Goal: Task Accomplishment & Management: Complete application form

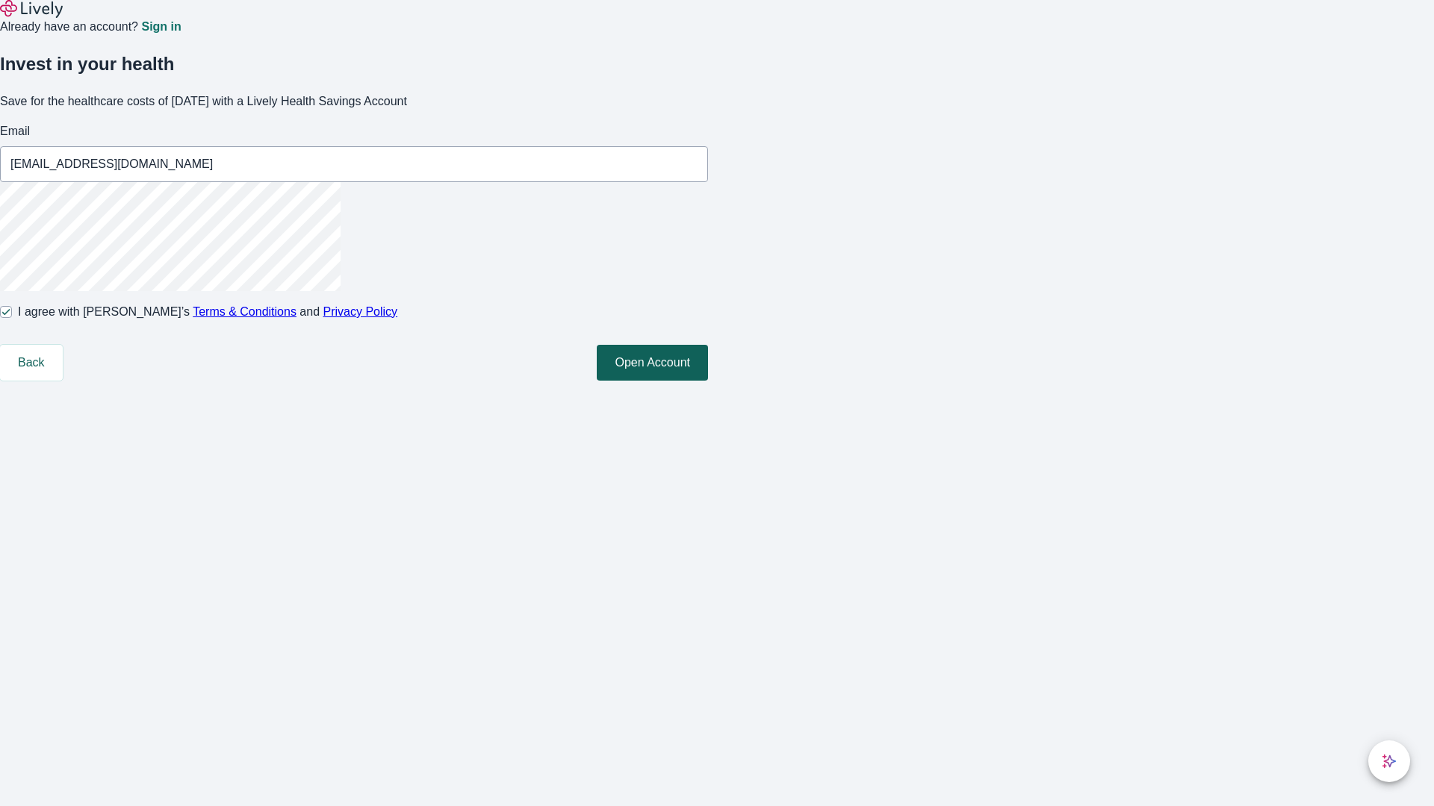
click at [708, 381] on button "Open Account" at bounding box center [652, 363] width 111 height 36
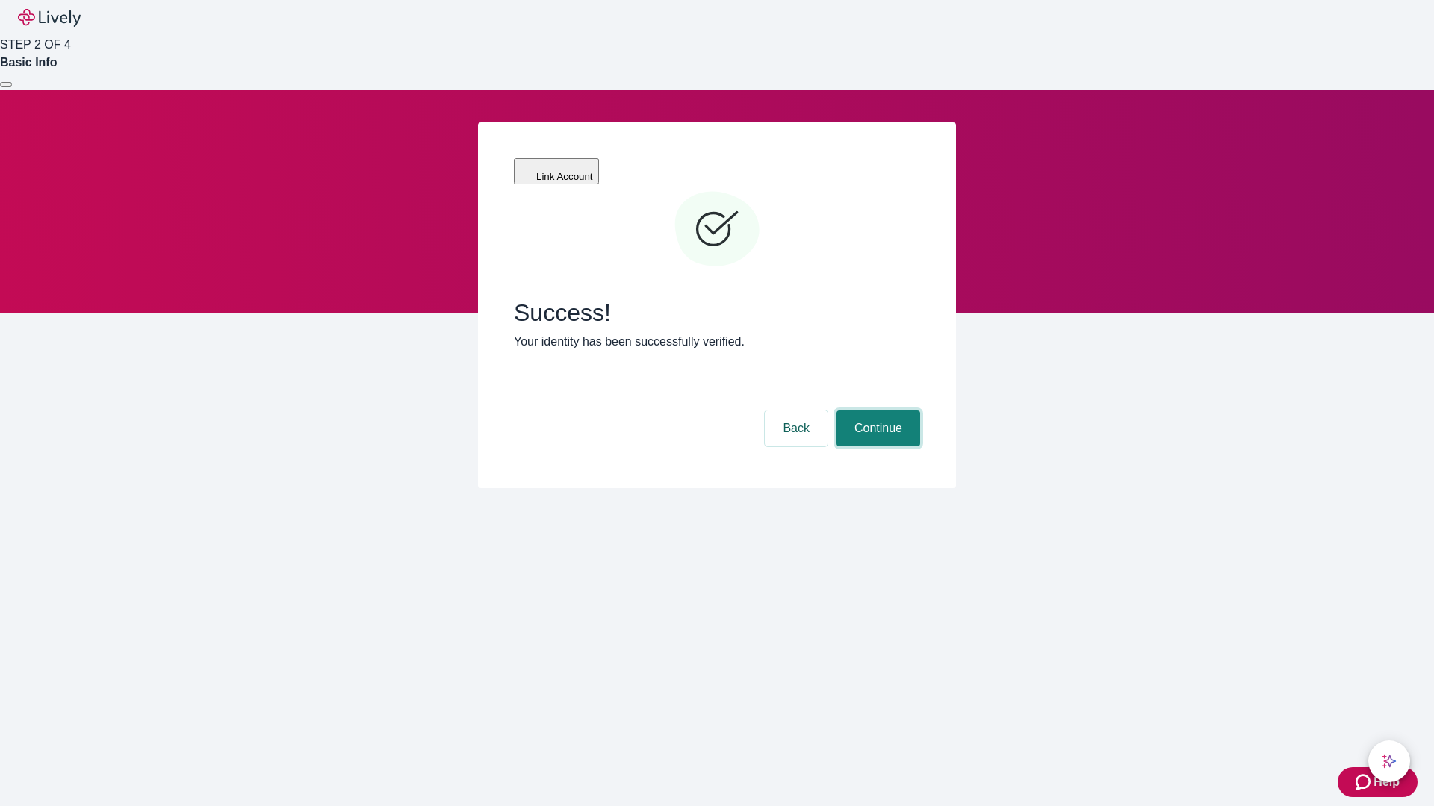
click at [876, 411] on button "Continue" at bounding box center [878, 429] width 84 height 36
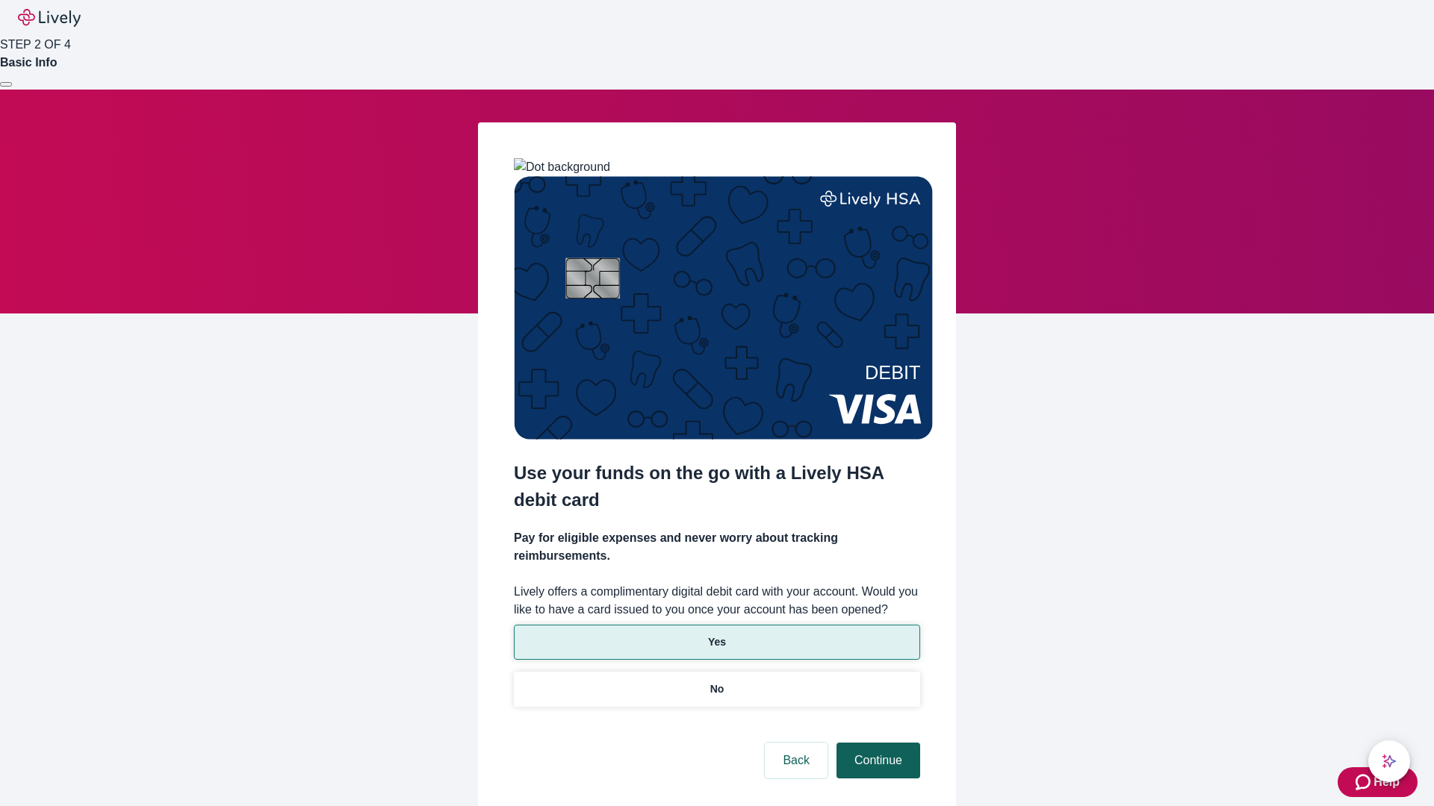
click at [716, 635] on p "Yes" at bounding box center [717, 643] width 18 height 16
click at [876, 743] on button "Continue" at bounding box center [878, 761] width 84 height 36
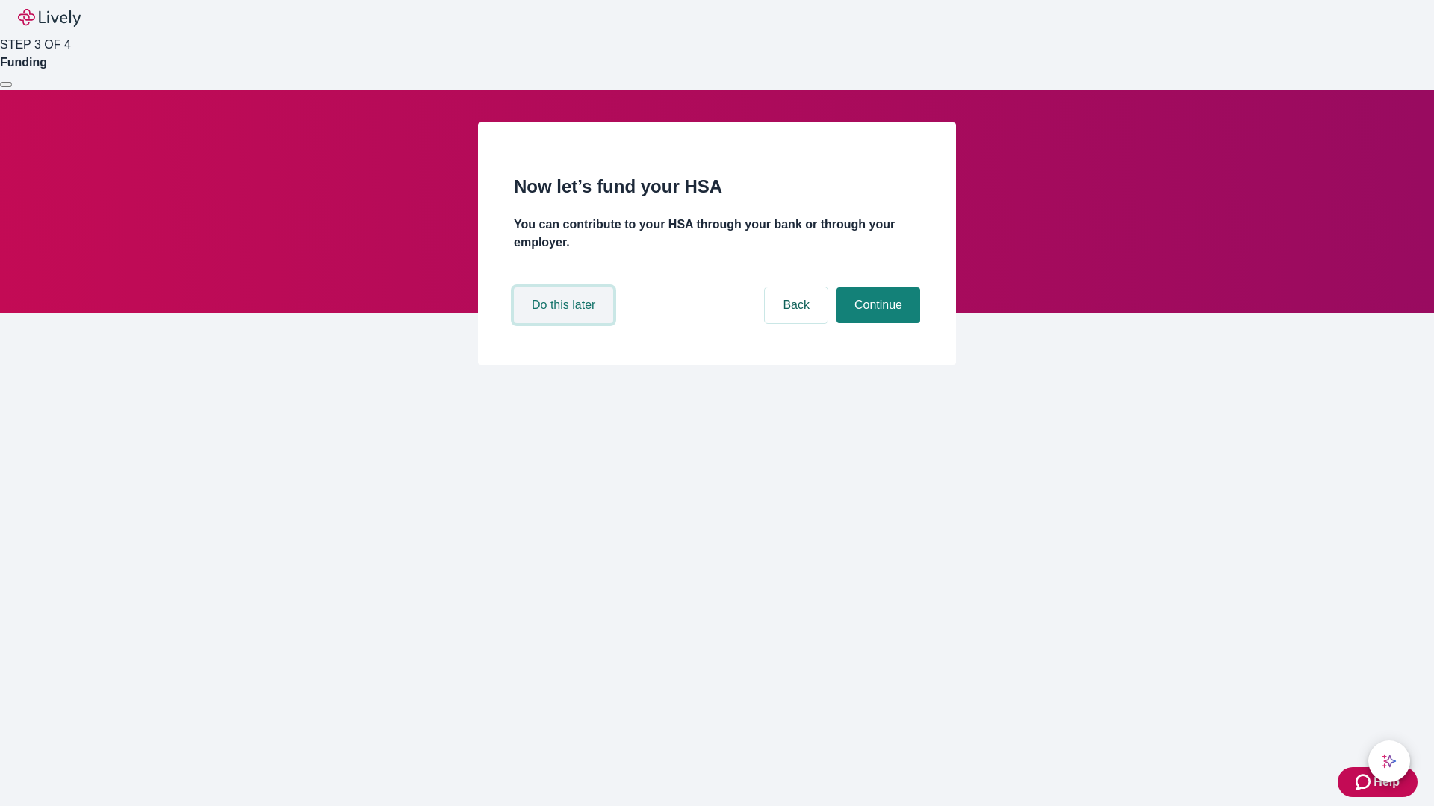
click at [565, 323] on button "Do this later" at bounding box center [563, 305] width 99 height 36
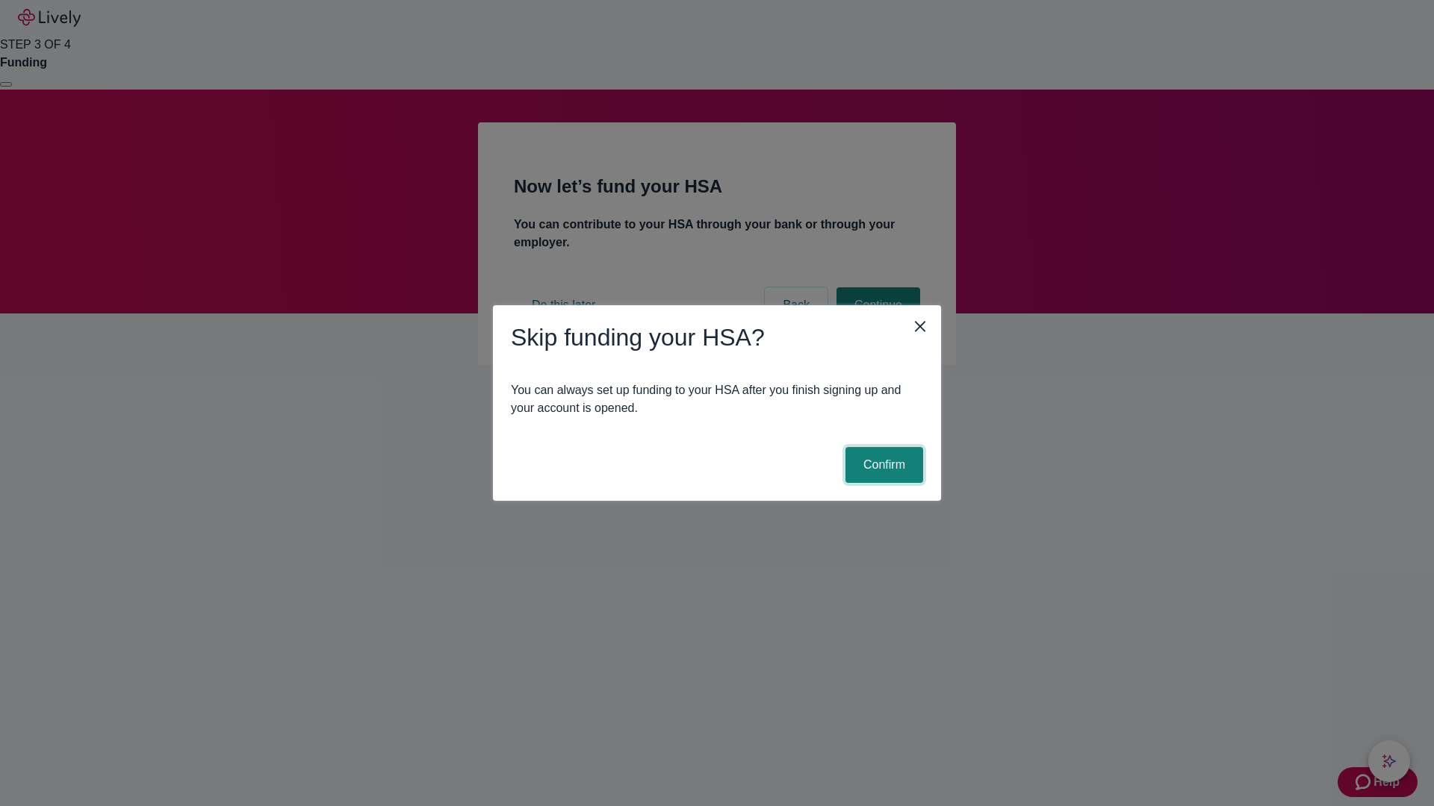
click at [882, 465] on button "Confirm" at bounding box center [884, 465] width 78 height 36
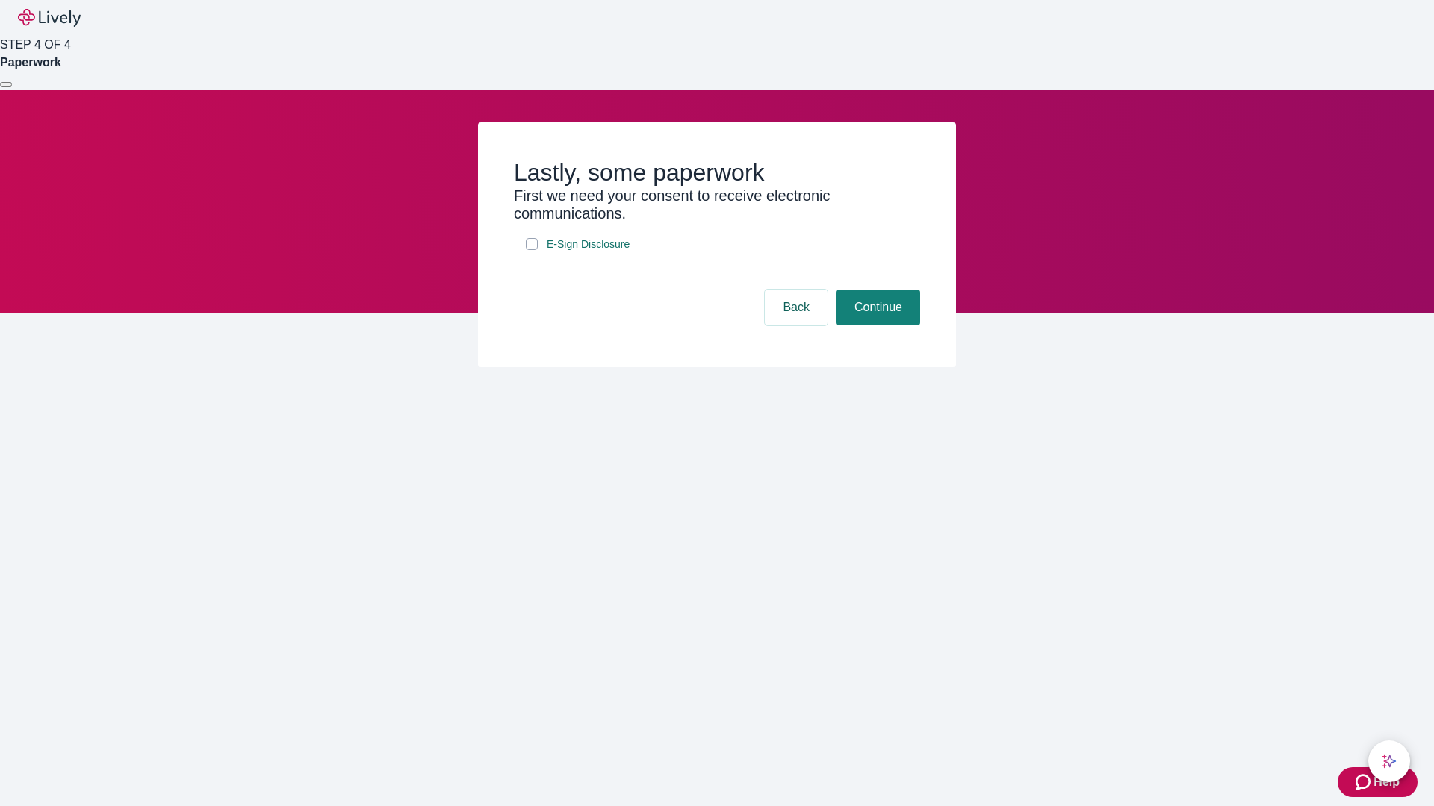
click at [532, 250] on input "E-Sign Disclosure" at bounding box center [532, 244] width 12 height 12
checkbox input "true"
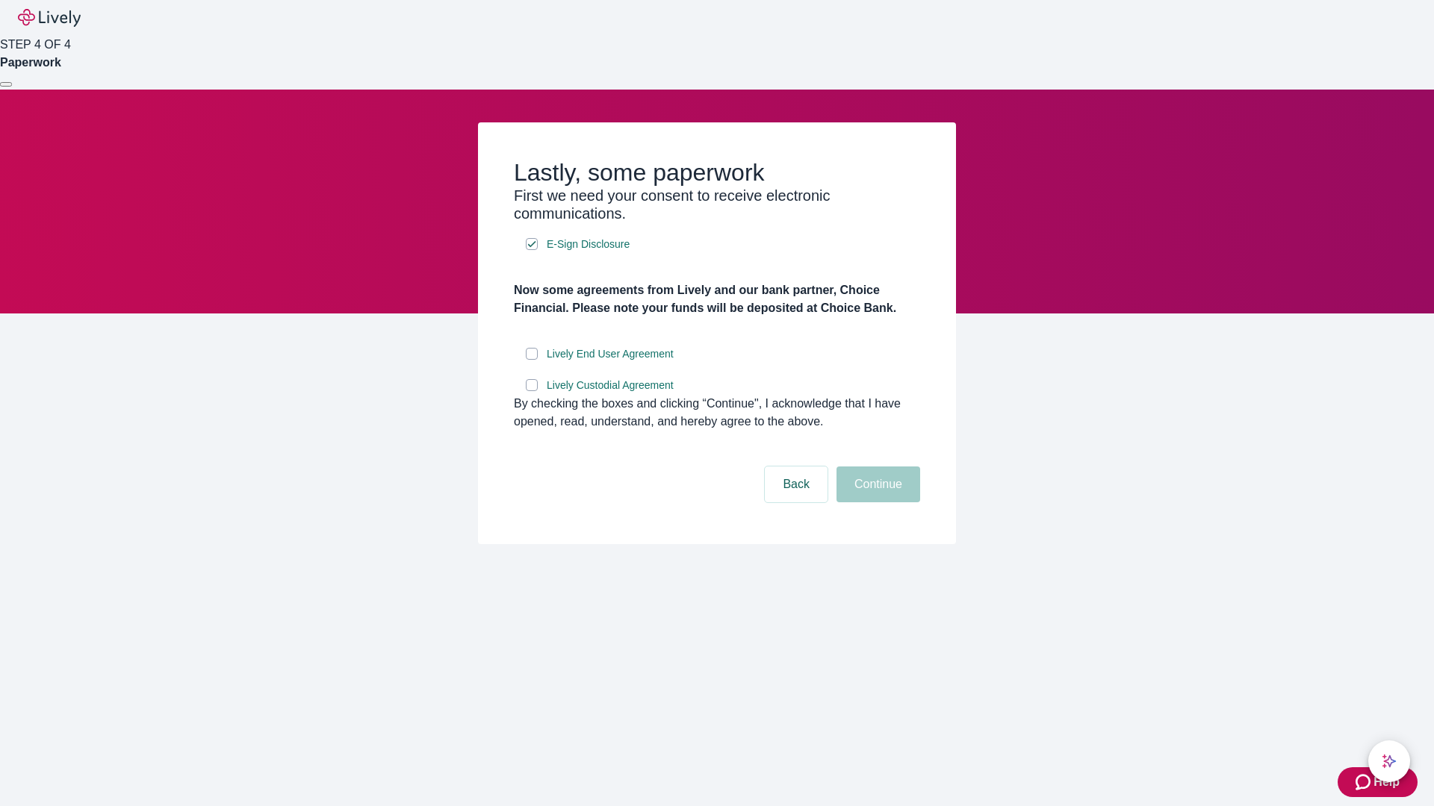
click at [532, 360] on input "Lively End User Agreement" at bounding box center [532, 354] width 12 height 12
checkbox input "true"
click at [532, 391] on input "Lively Custodial Agreement" at bounding box center [532, 385] width 12 height 12
checkbox input "true"
click at [876, 503] on button "Continue" at bounding box center [878, 485] width 84 height 36
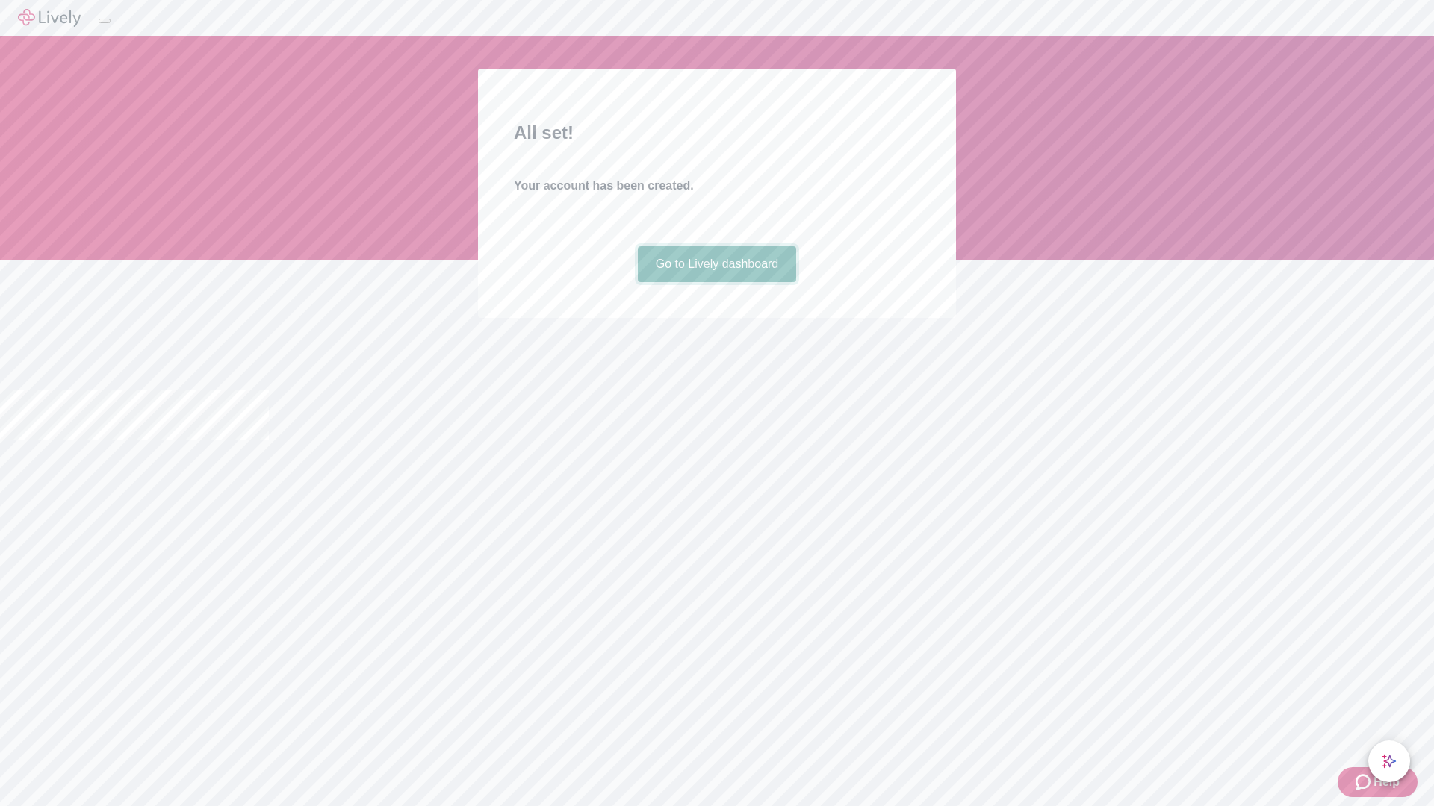
click at [716, 282] on link "Go to Lively dashboard" at bounding box center [717, 264] width 159 height 36
